Goal: Information Seeking & Learning: Learn about a topic

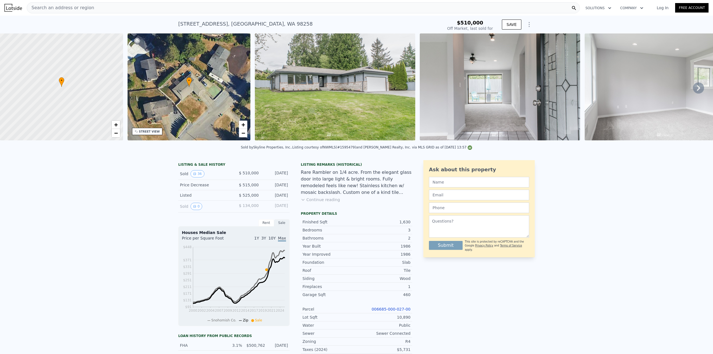
click at [51, 11] on span "Search an address or region" at bounding box center [60, 7] width 67 height 7
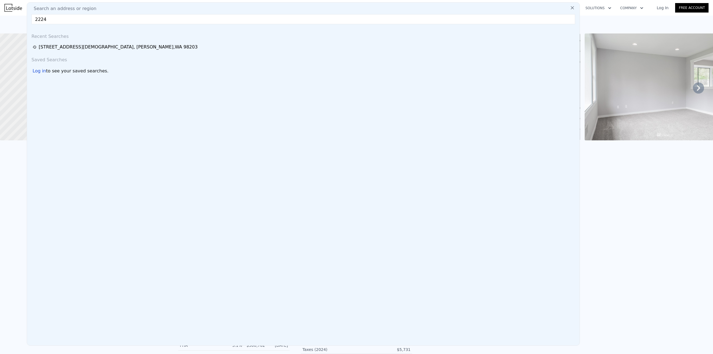
type input "2224"
click at [10, 11] on img at bounding box center [13, 8] width 18 height 8
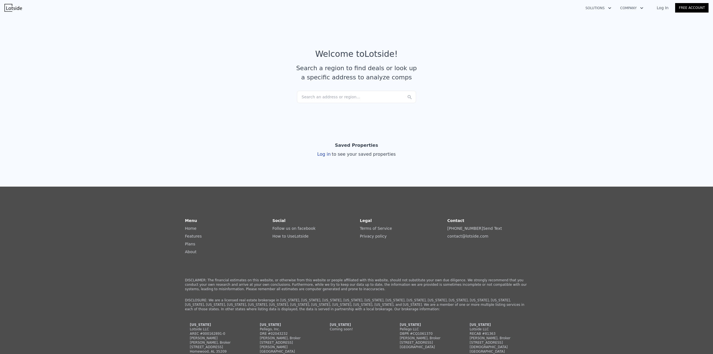
click at [338, 99] on div "Search an address or region..." at bounding box center [356, 97] width 119 height 12
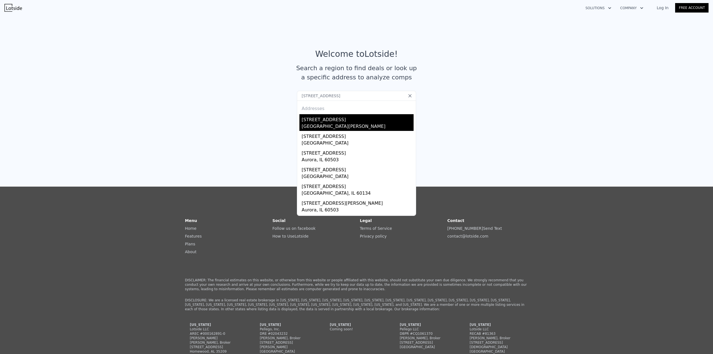
type input "[STREET_ADDRESS]"
click at [338, 119] on div "[STREET_ADDRESS]" at bounding box center [358, 118] width 112 height 9
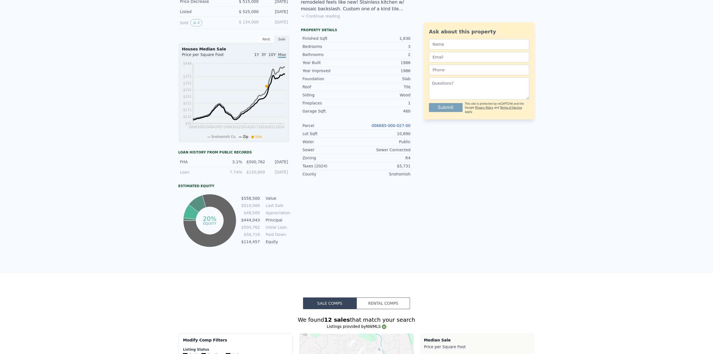
scroll to position [2, 0]
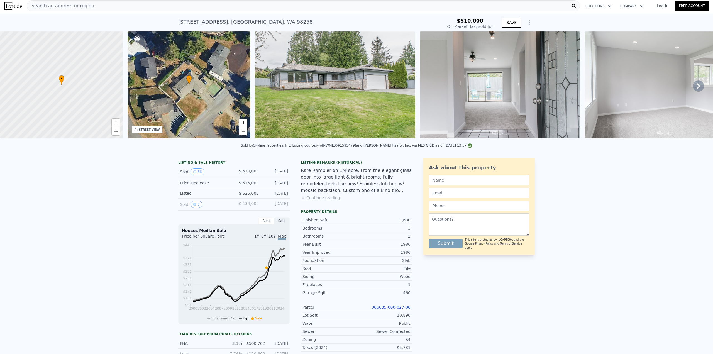
click at [531, 22] on button "Show Options" at bounding box center [529, 22] width 11 height 11
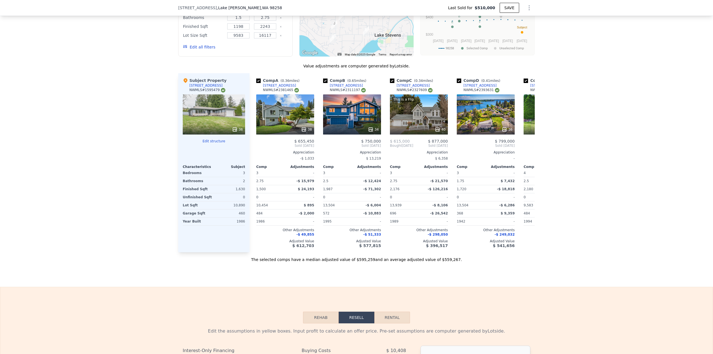
scroll to position [279, 0]
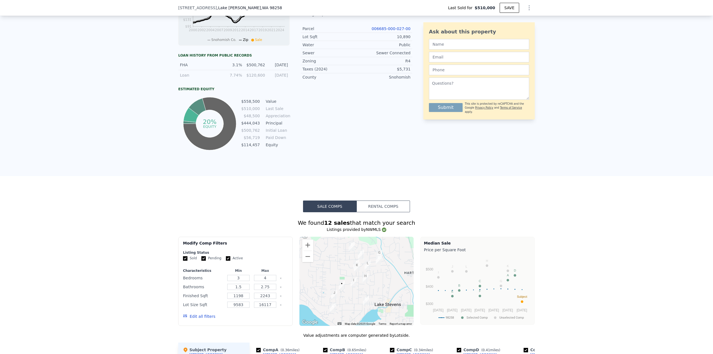
click at [121, 83] on div "LISTING & SALE HISTORY Sold 36 $ 510,000 [DATE] Price Decrease $ 515,000 [DATE]…" at bounding box center [356, 25] width 713 height 301
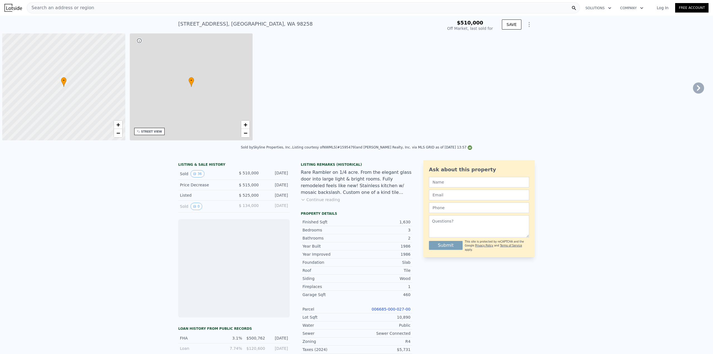
scroll to position [0, 2]
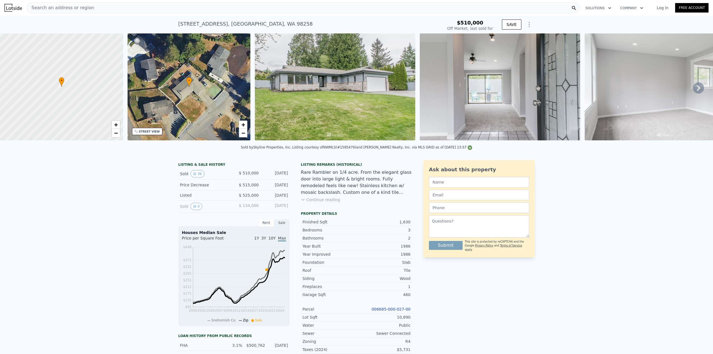
type input "$ 558,000"
type input "-$ 20,778"
